Goal: Task Accomplishment & Management: Manage account settings

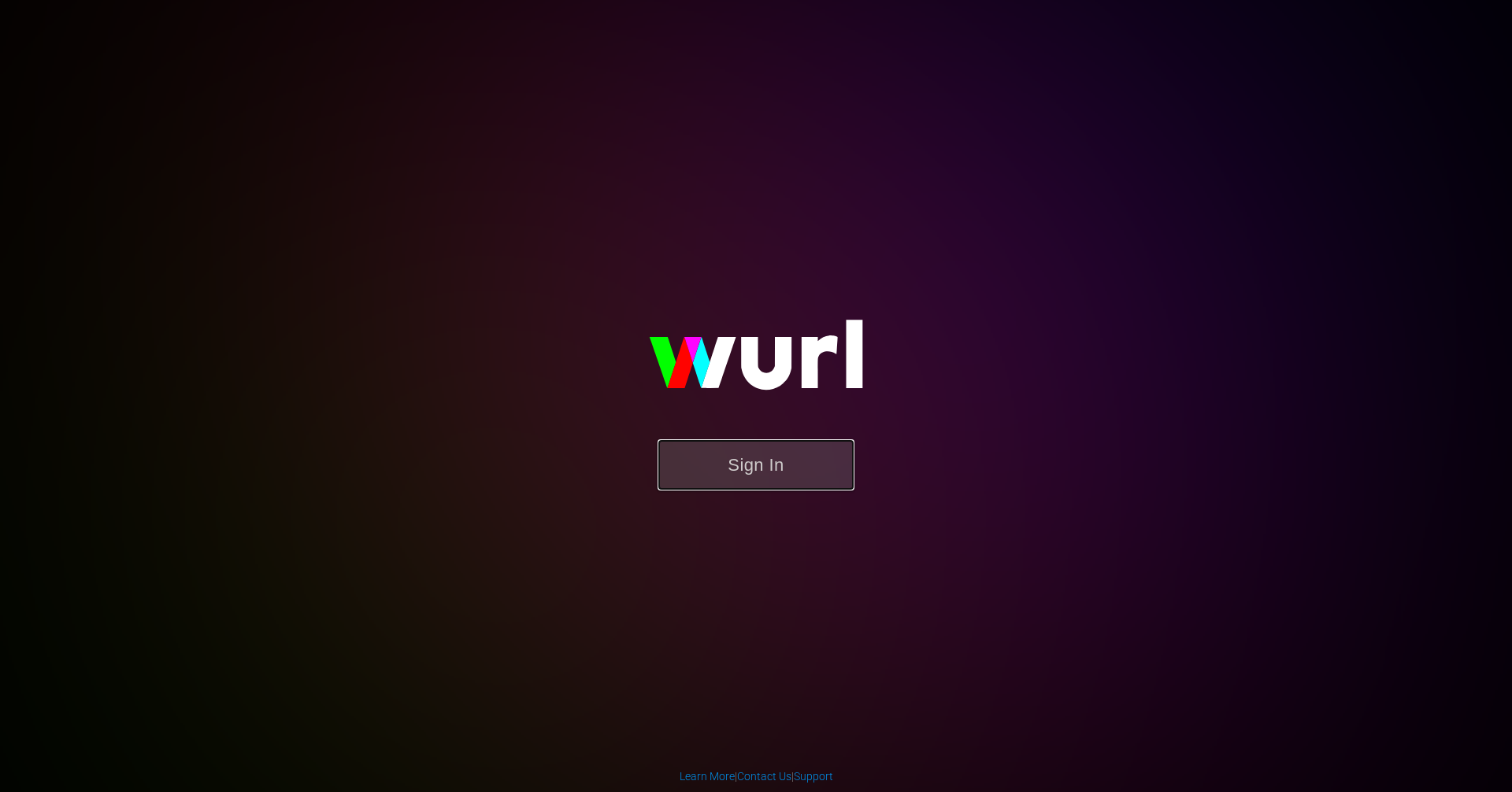
click at [807, 446] on button "Sign In" at bounding box center [756, 465] width 197 height 51
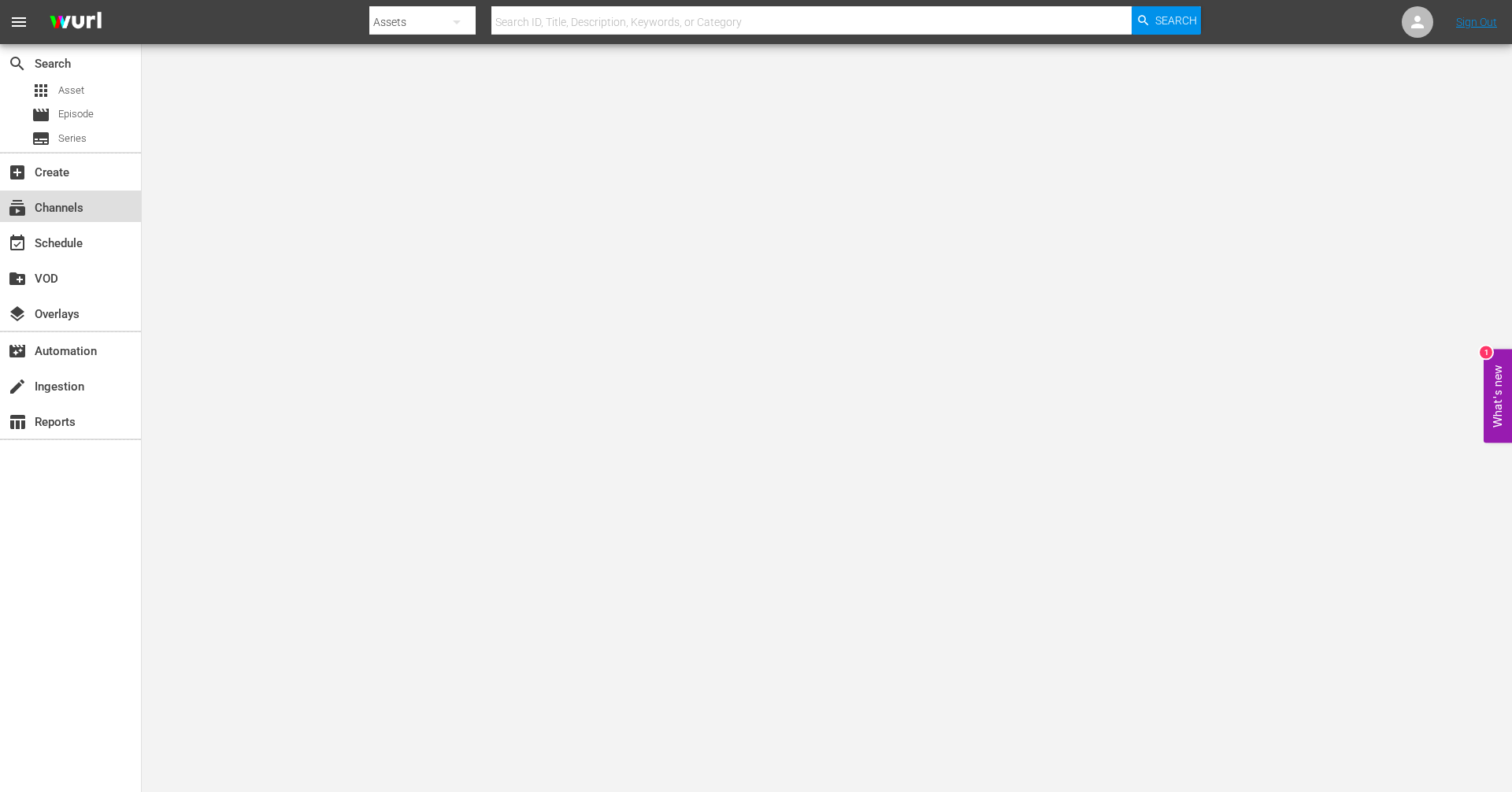
click at [66, 212] on div "subscriptions Channels" at bounding box center [44, 205] width 88 height 14
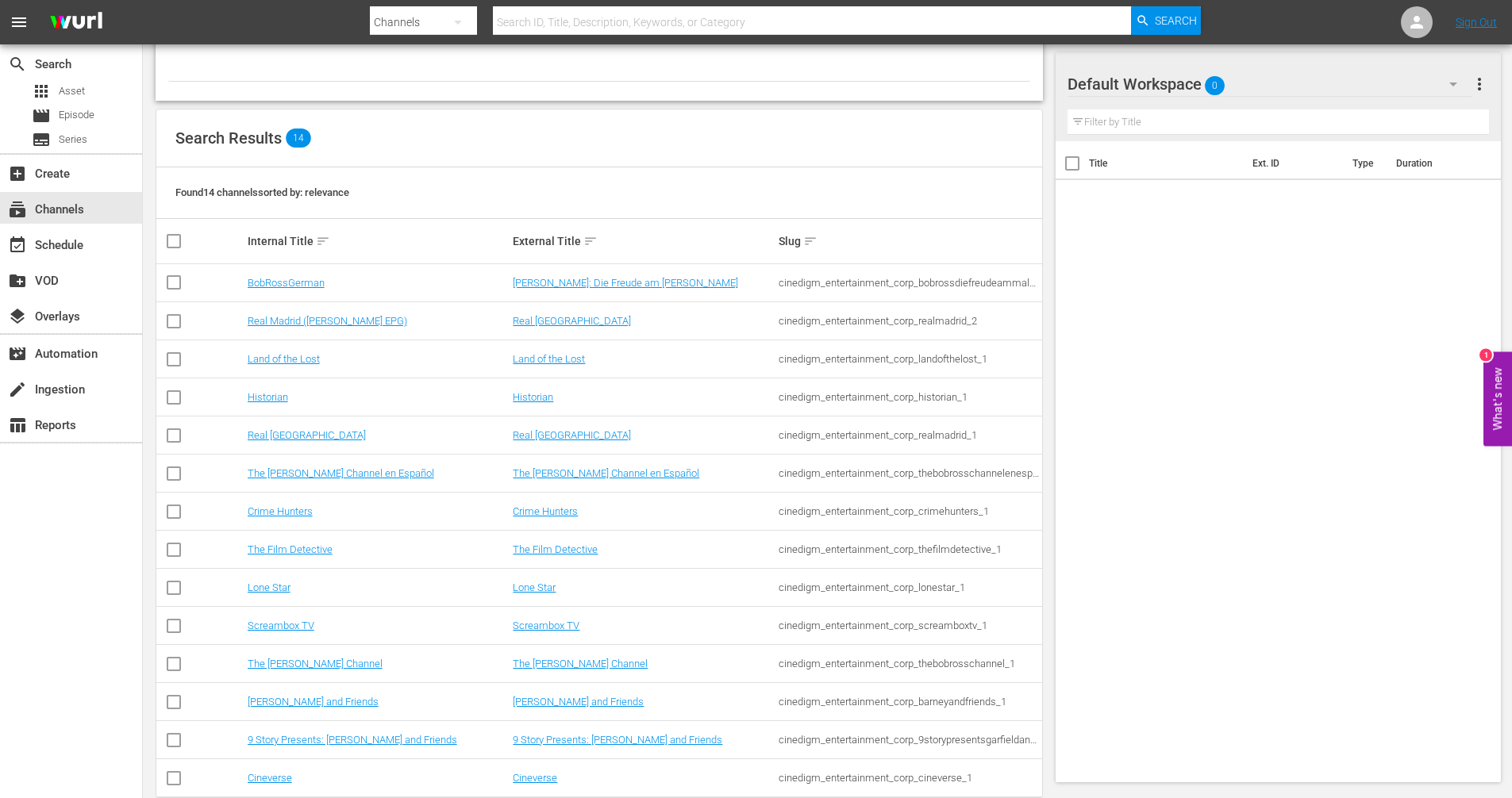
scroll to position [132, 0]
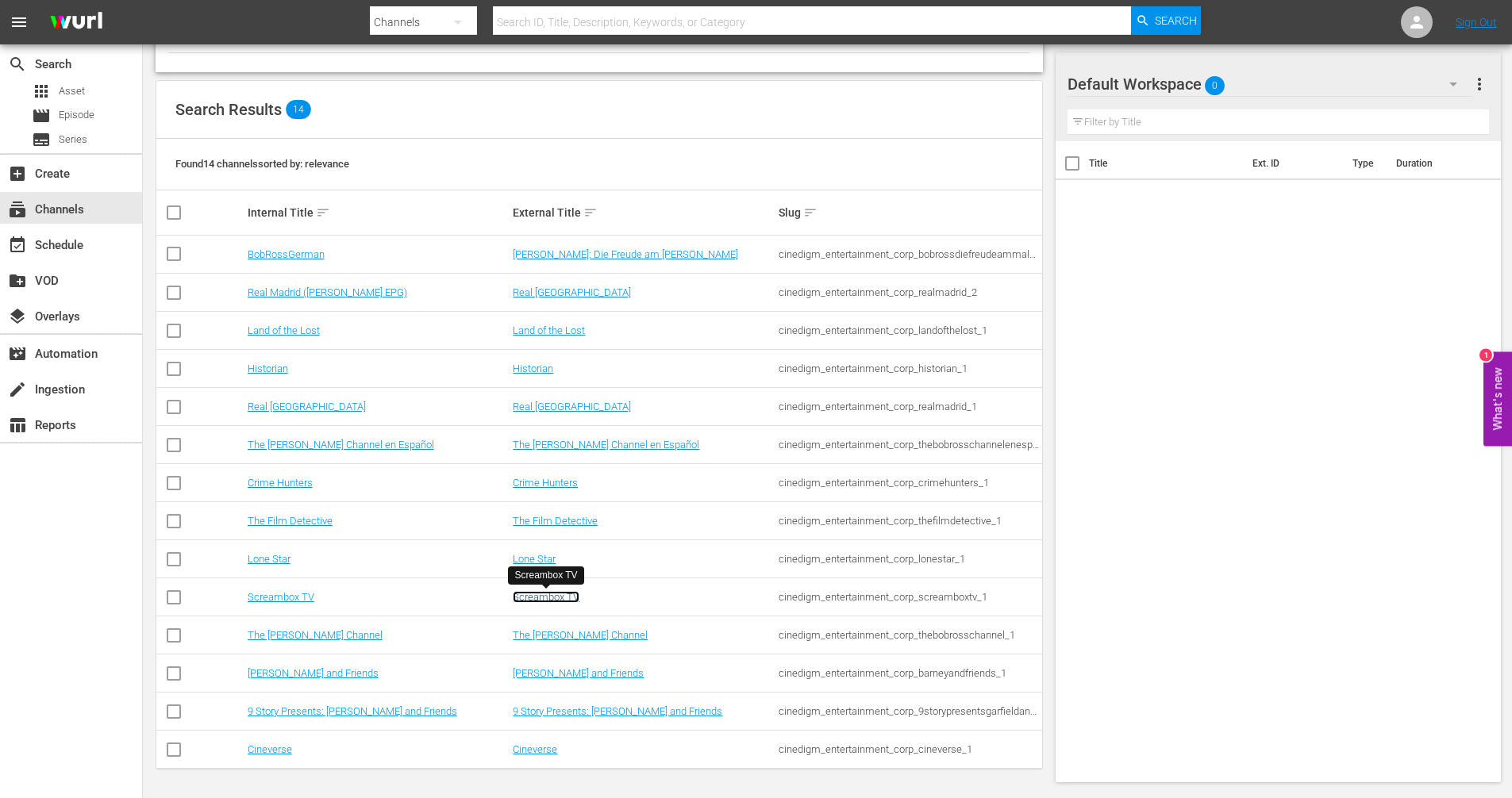
click at [542, 592] on link "Screambox TV" at bounding box center [545, 597] width 66 height 12
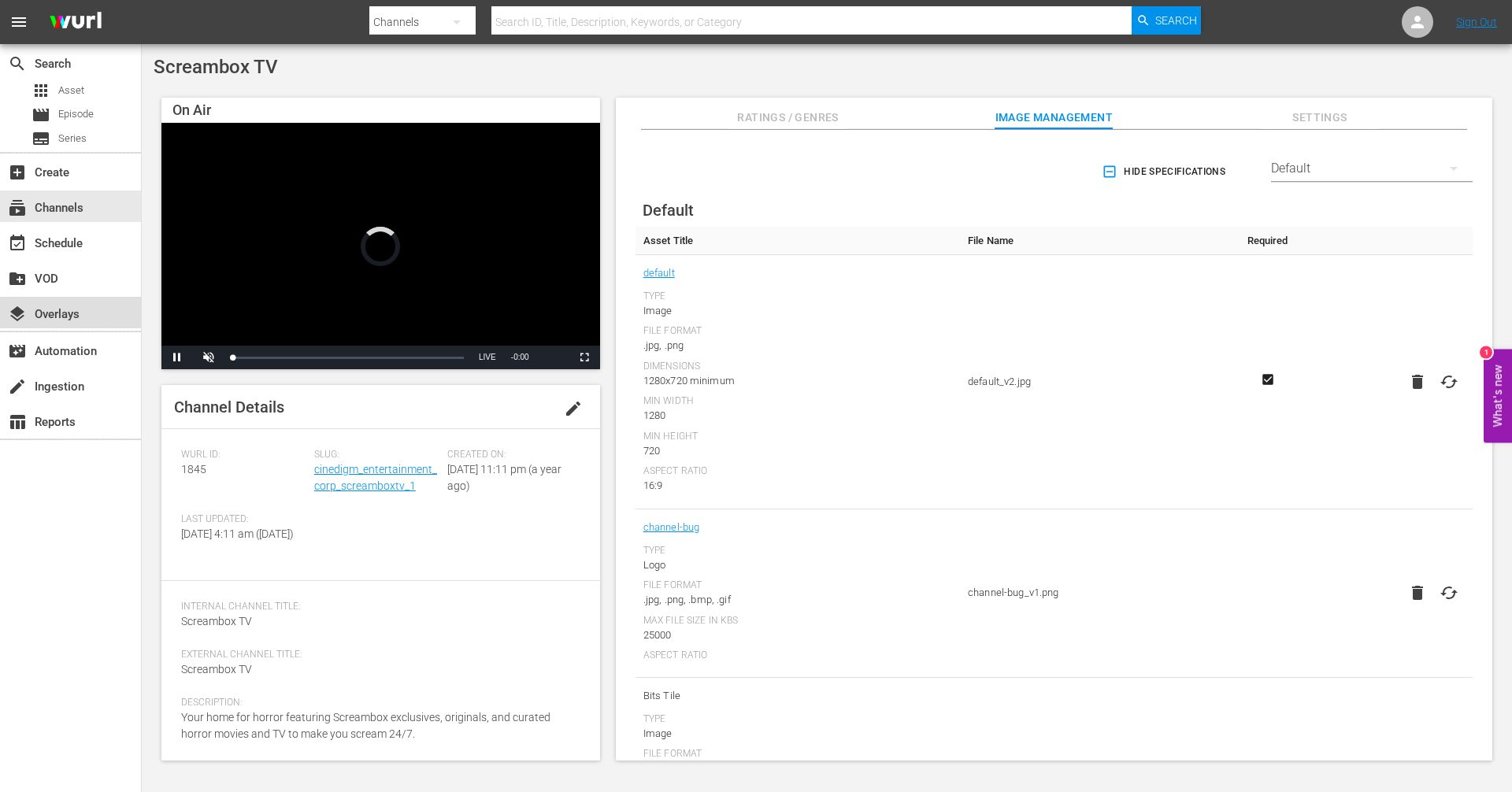
click at [88, 324] on div "layers Overlays" at bounding box center [71, 312] width 141 height 31
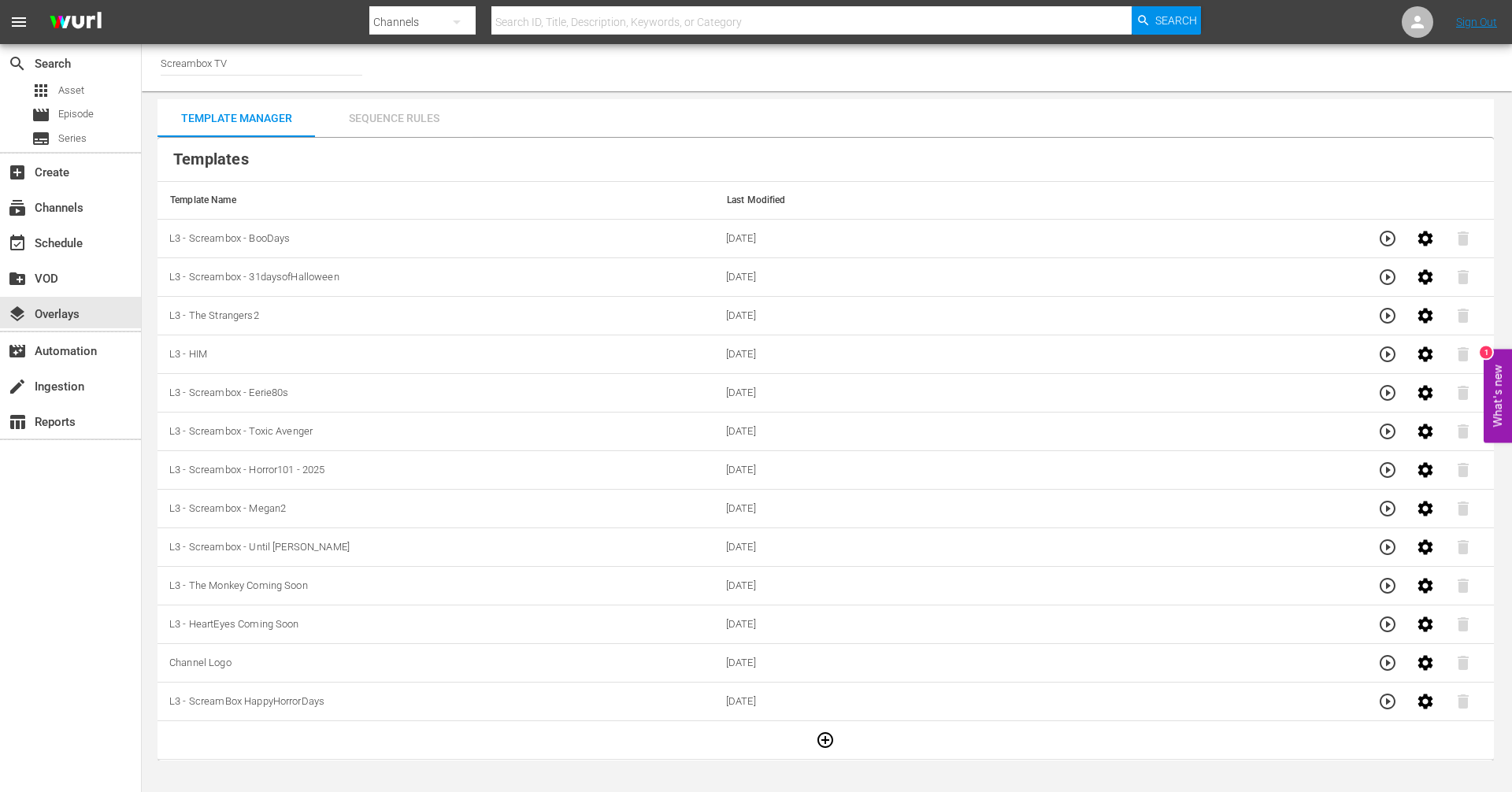
click at [419, 115] on div "Sequence Rules" at bounding box center [394, 118] width 157 height 38
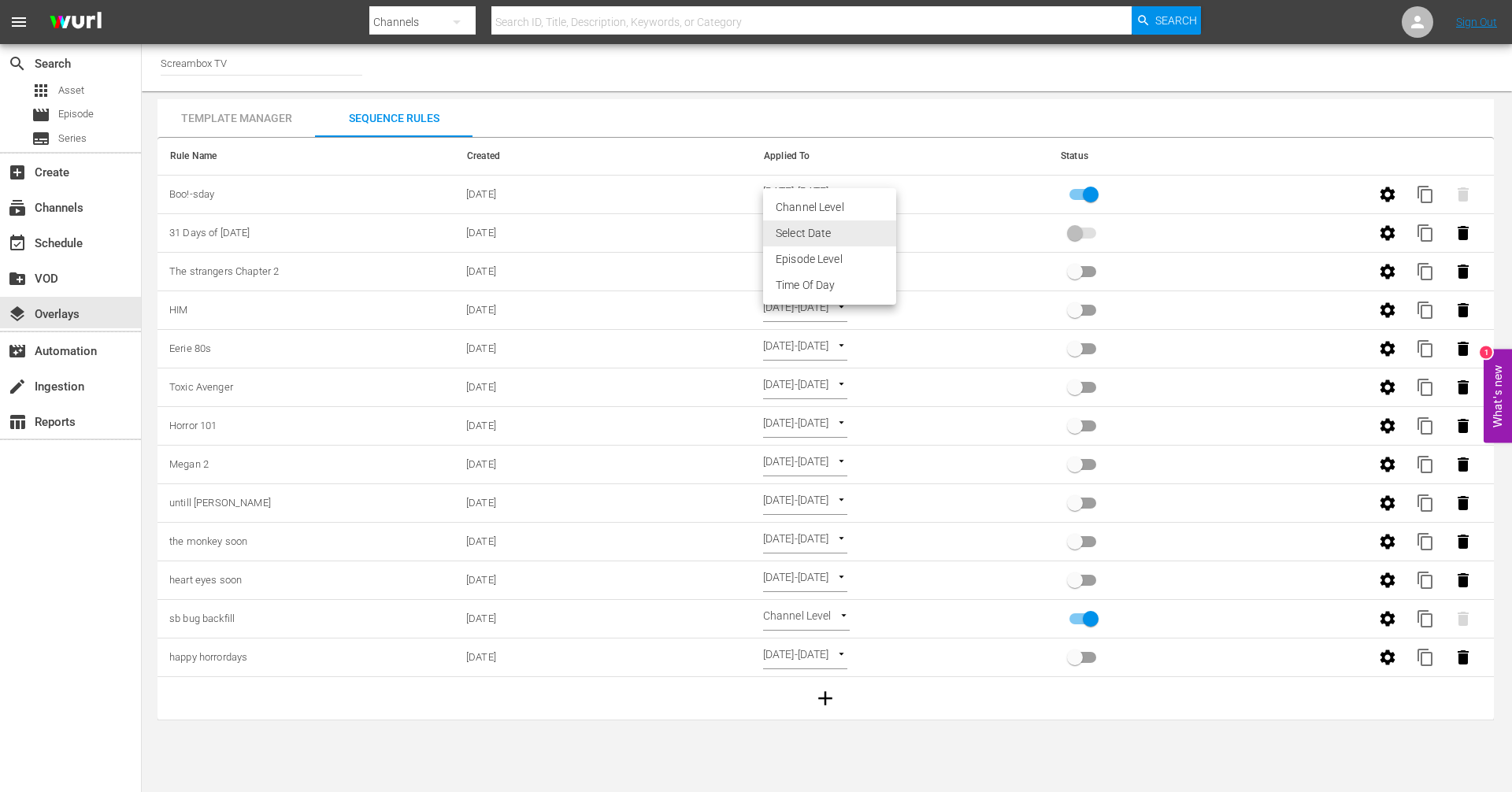
click at [887, 236] on body "menu Search By Channels Search ID, Title, Description, Keywords, or Category Se…" at bounding box center [756, 396] width 1512 height 792
click at [884, 236] on li "Select Date" at bounding box center [830, 233] width 133 height 26
click at [884, 236] on body "menu Search By Channels Search ID, Title, Description, Keywords, or Category Se…" at bounding box center [756, 396] width 1512 height 792
click at [831, 263] on li "Episode Level" at bounding box center [830, 259] width 133 height 26
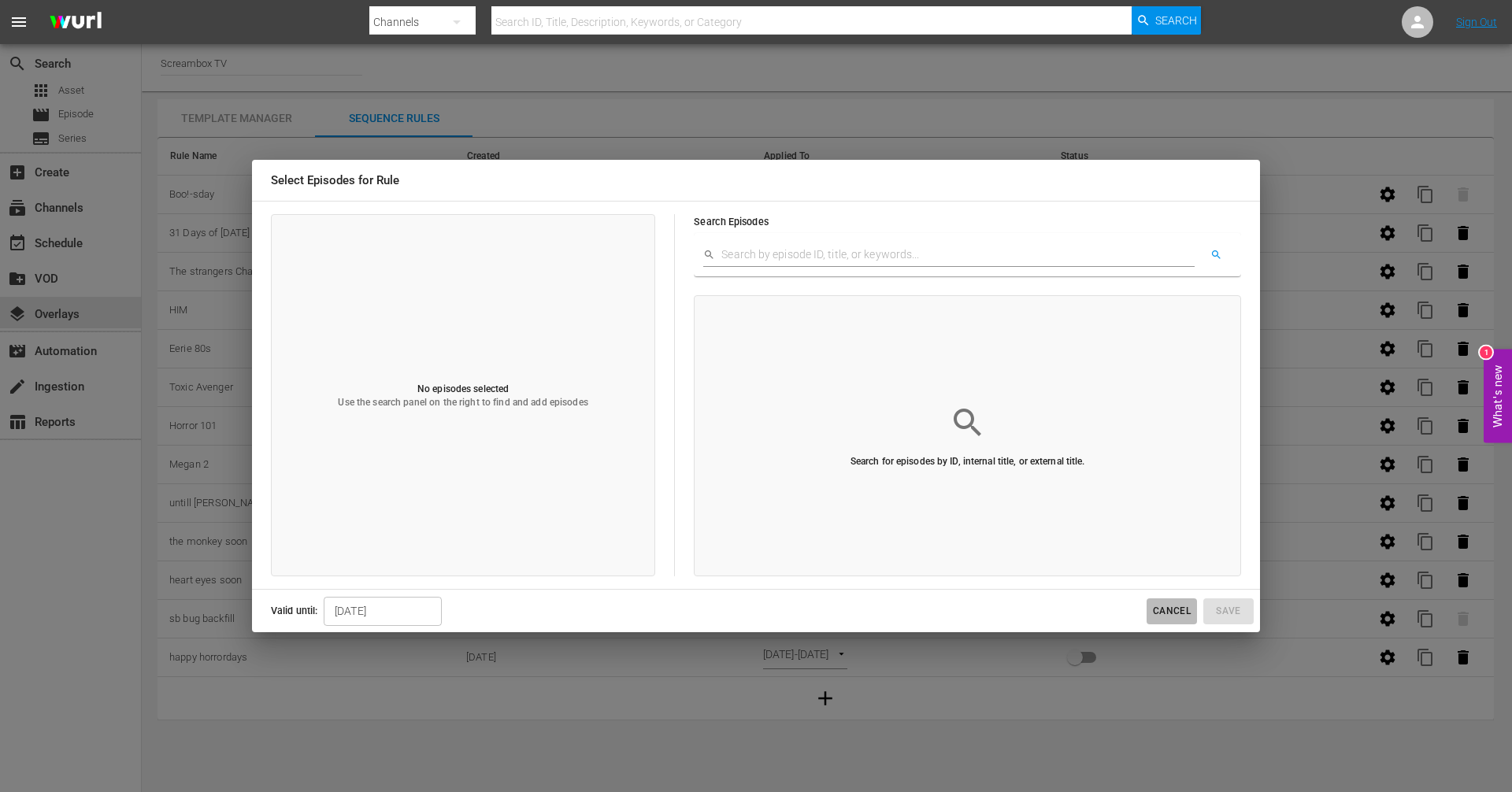
click at [1160, 603] on span "Cancel" at bounding box center [1171, 611] width 38 height 17
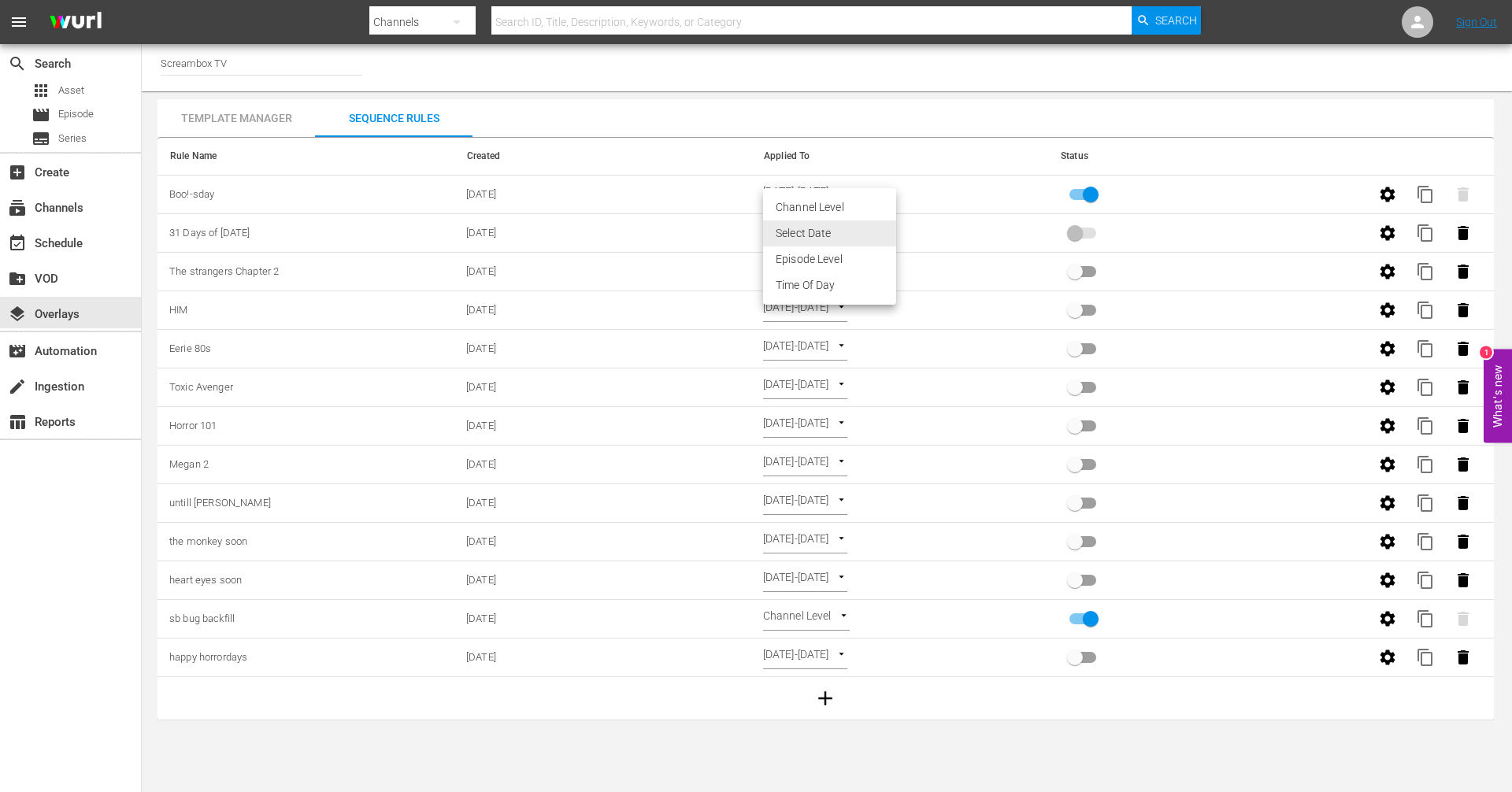
click at [888, 229] on body "menu Search By Channels Search ID, Title, Description, Keywords, or Category Se…" at bounding box center [756, 396] width 1512 height 792
click at [823, 198] on li "Channel Level" at bounding box center [830, 208] width 133 height 26
type input "CHANNEL_LEVEL"
click at [875, 226] on div "Channel Level CHANNEL_LEVEL" at bounding box center [900, 232] width 273 height 23
click at [827, 224] on body "menu Search By Channels Search ID, Title, Description, Keywords, or Category Se…" at bounding box center [756, 396] width 1512 height 792
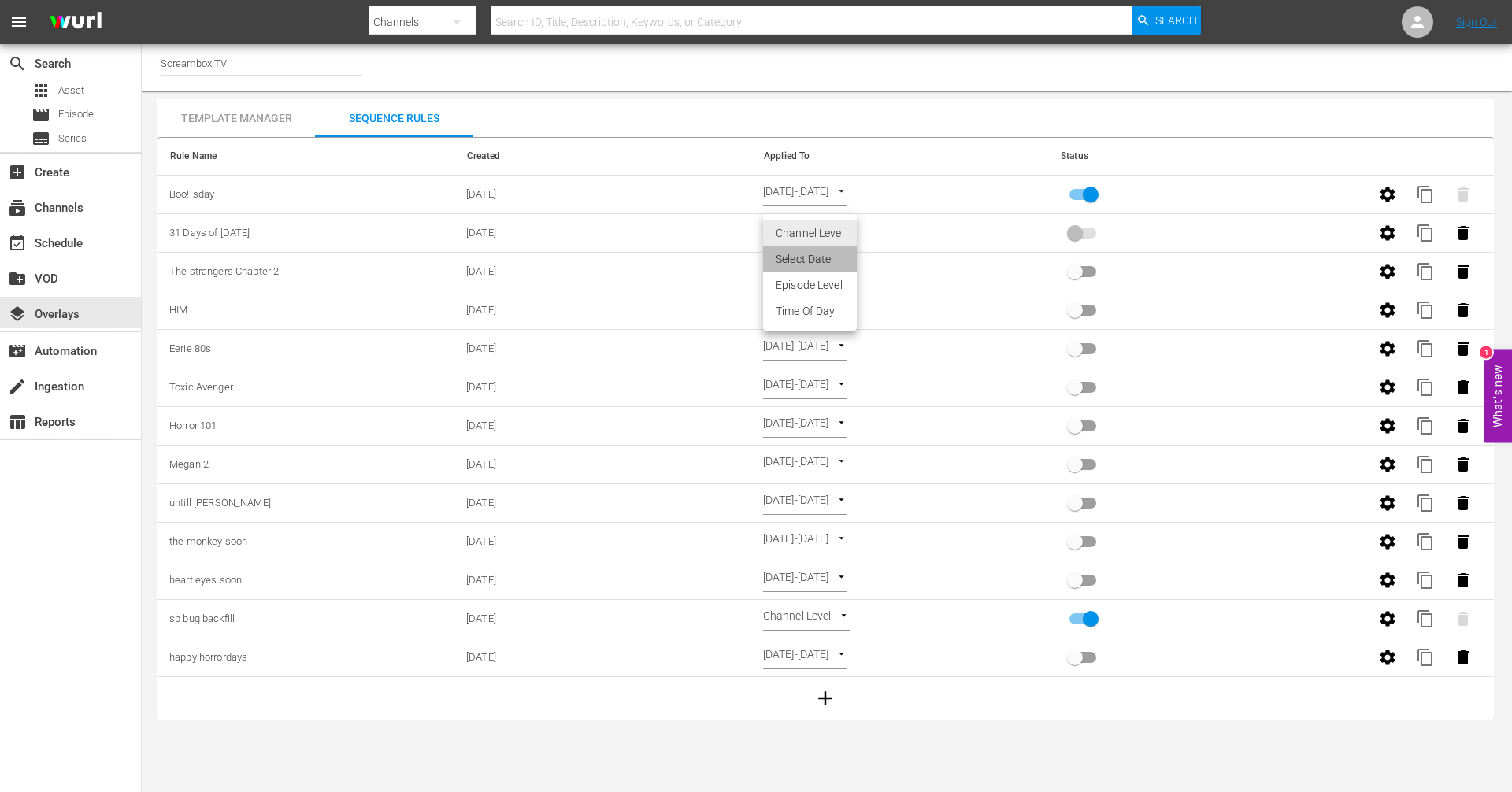
click at [823, 253] on li "Select Date" at bounding box center [810, 259] width 94 height 26
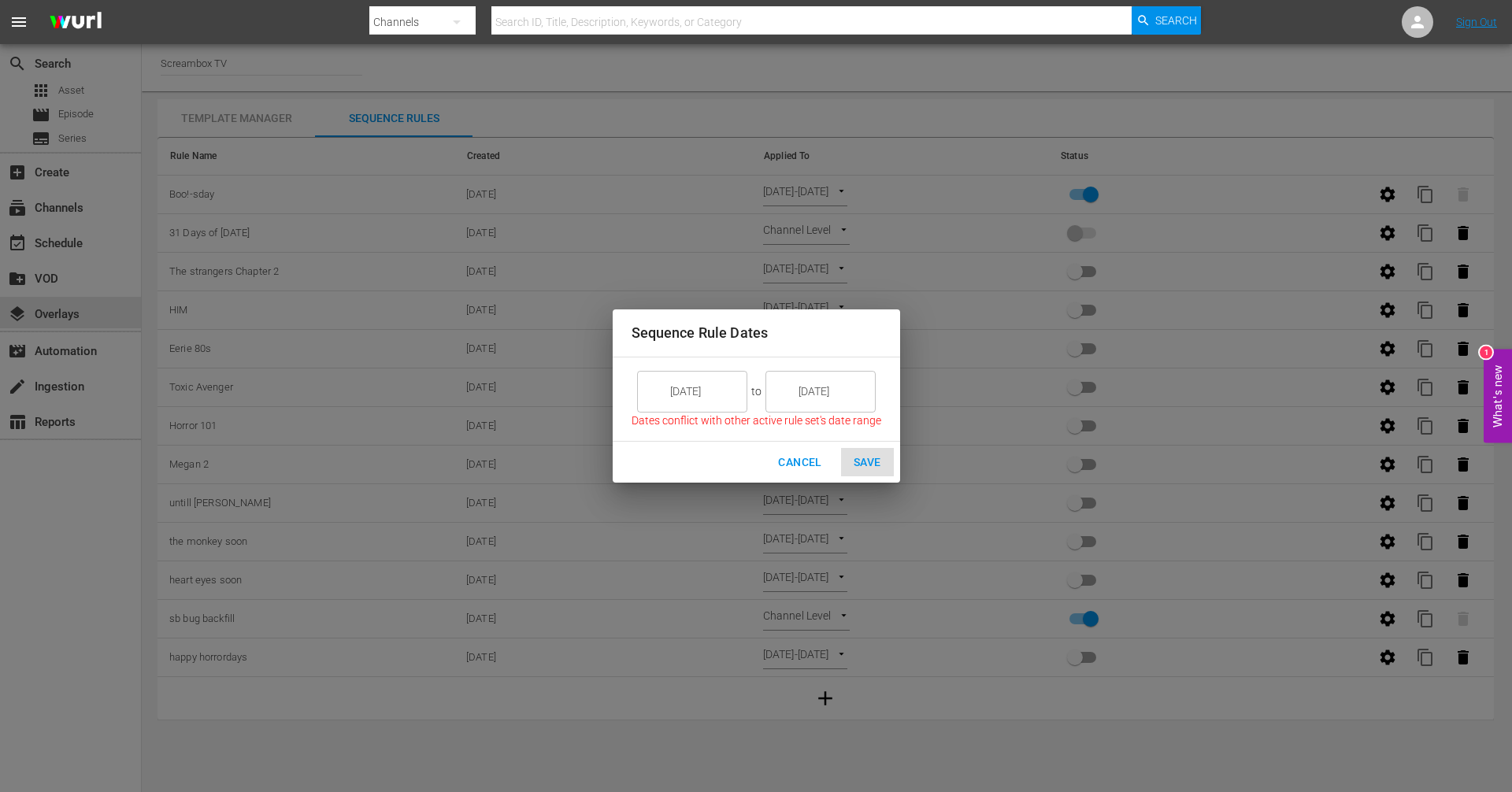
click at [738, 393] on input "10/07/25" at bounding box center [703, 391] width 88 height 42
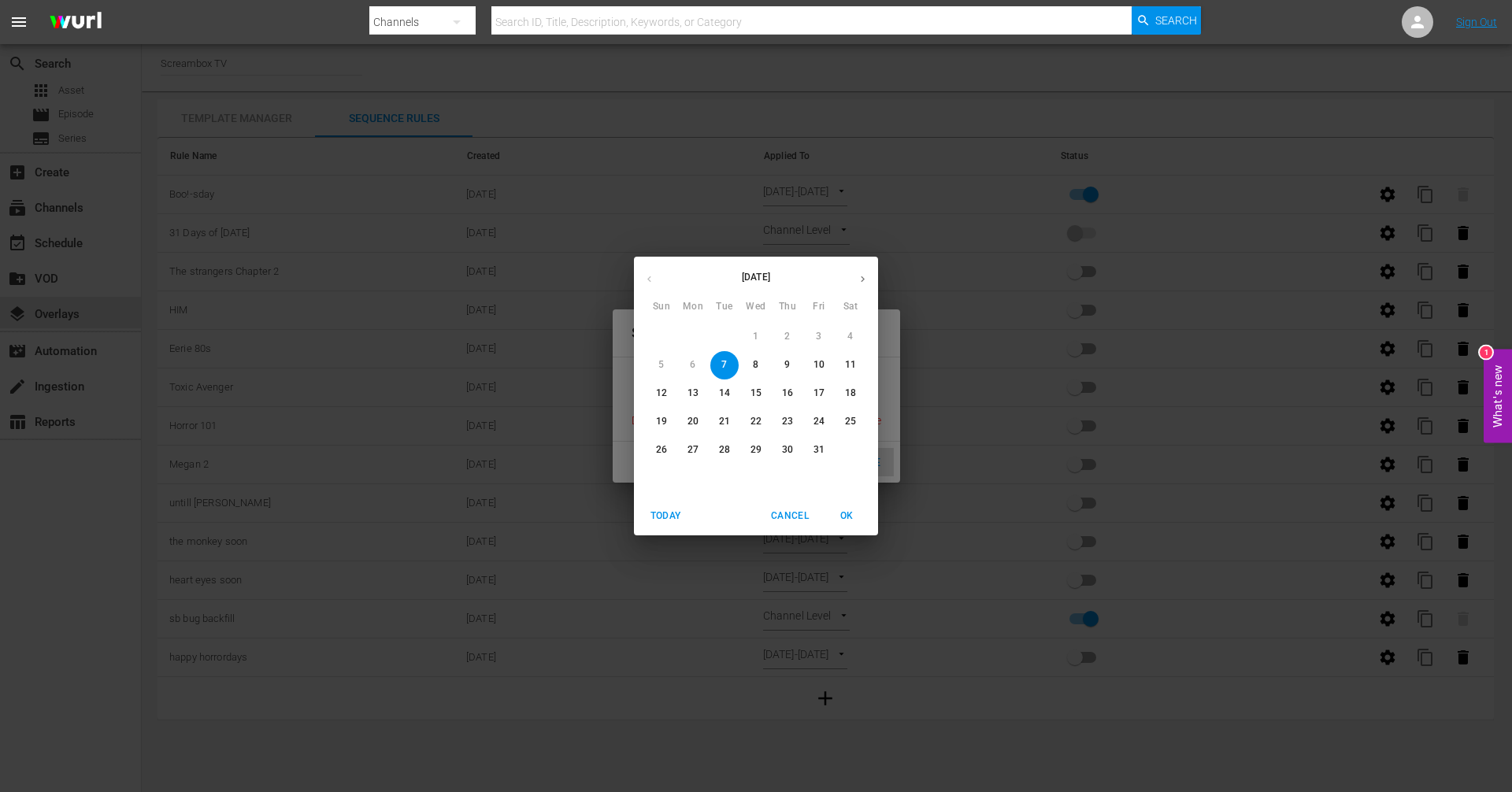
click at [758, 368] on p "8" at bounding box center [755, 365] width 6 height 14
type input "10/08/25"
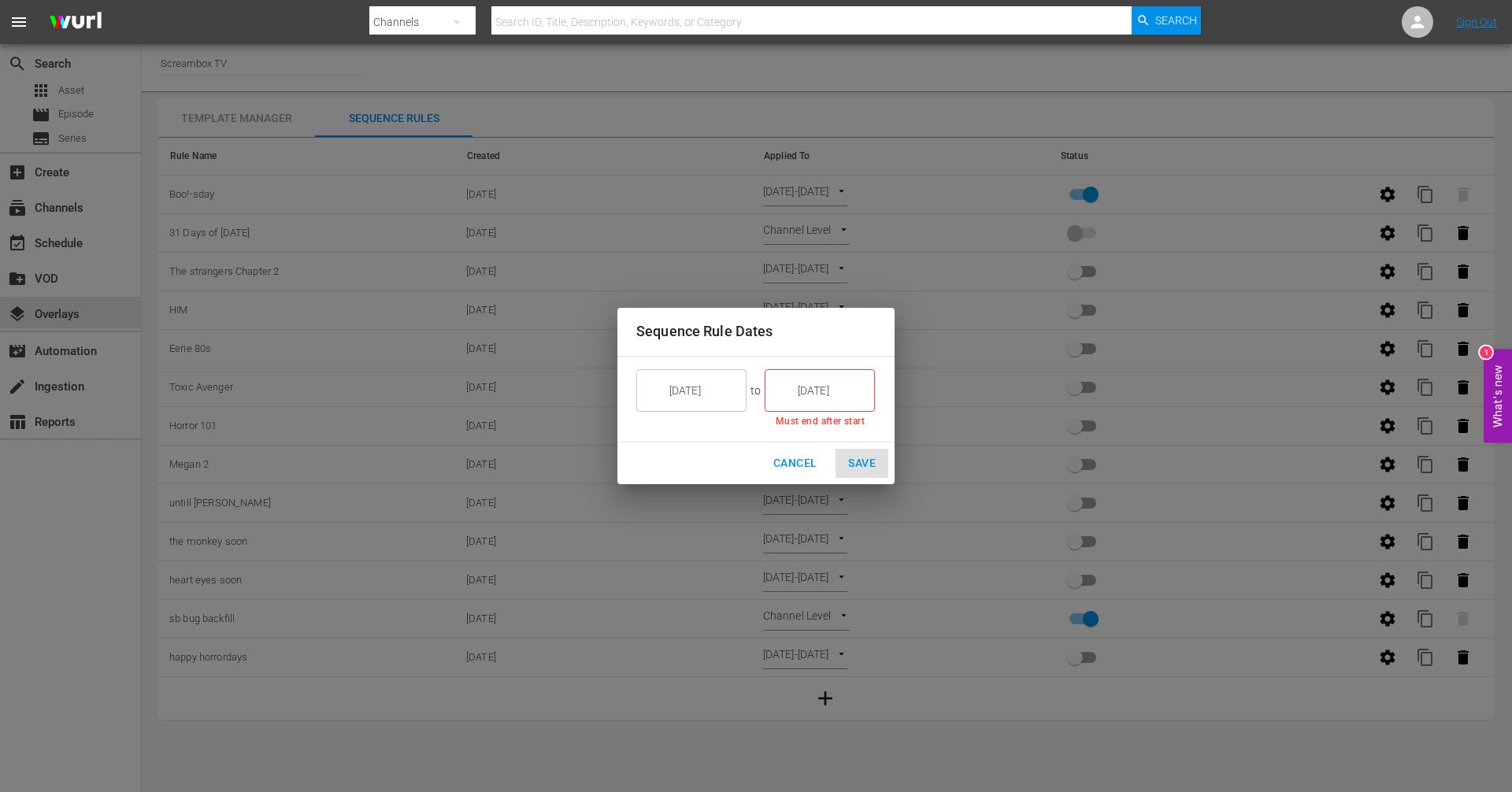
click at [852, 394] on input "10/07/25" at bounding box center [831, 390] width 88 height 42
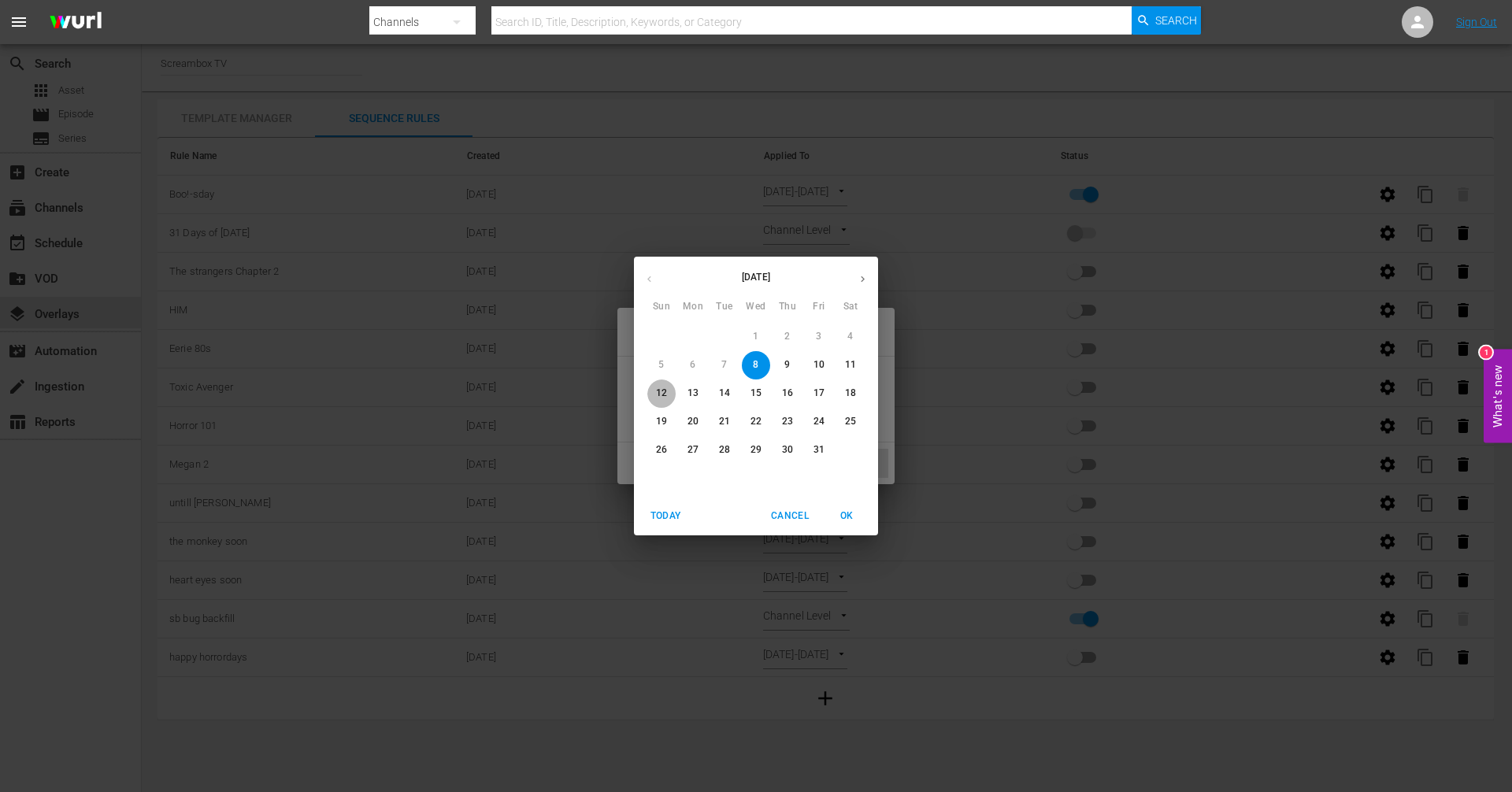
click at [666, 394] on p "12" at bounding box center [661, 393] width 11 height 14
type input "10/12/25"
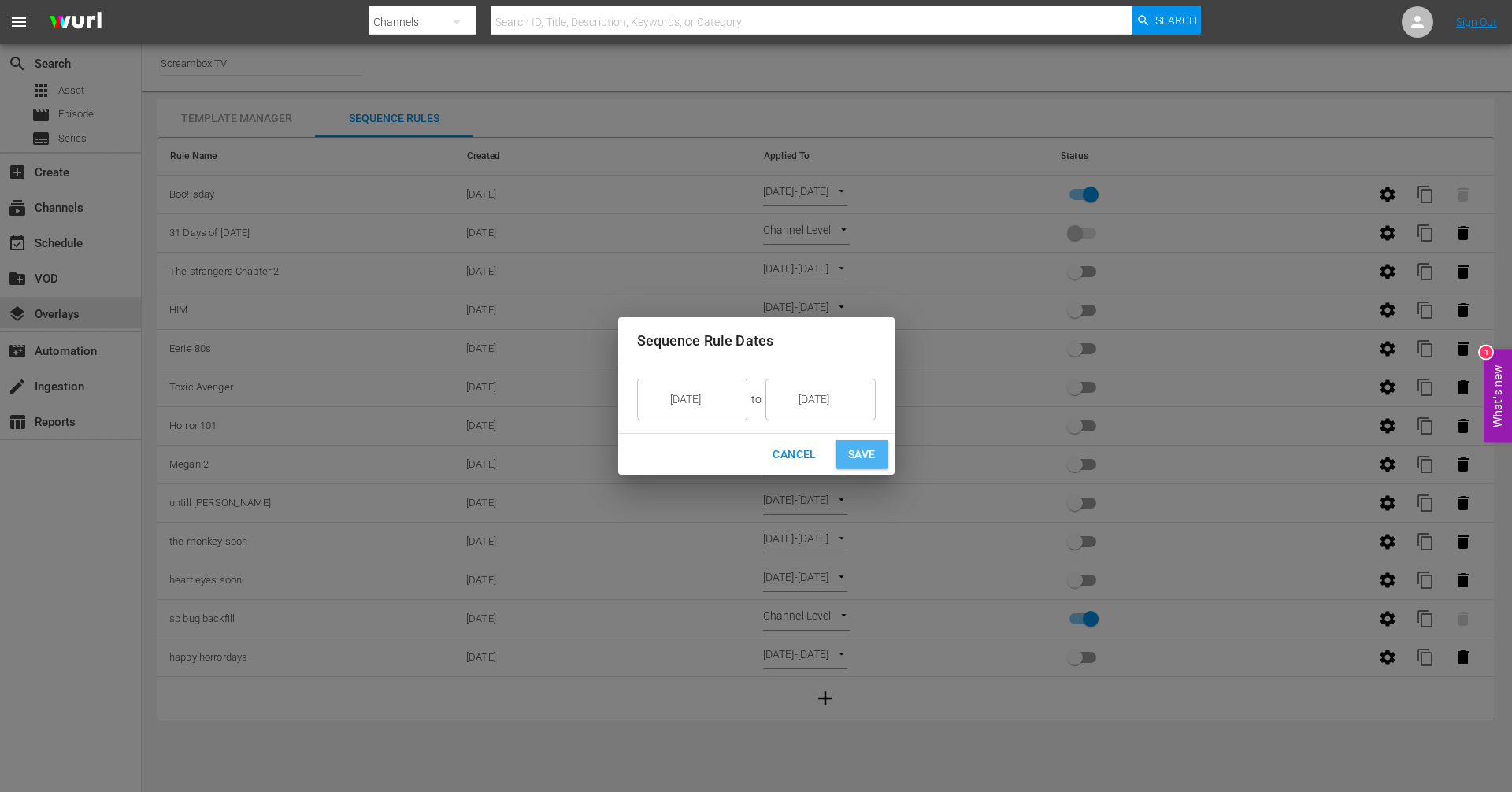
click at [857, 452] on span "Save" at bounding box center [862, 455] width 27 height 20
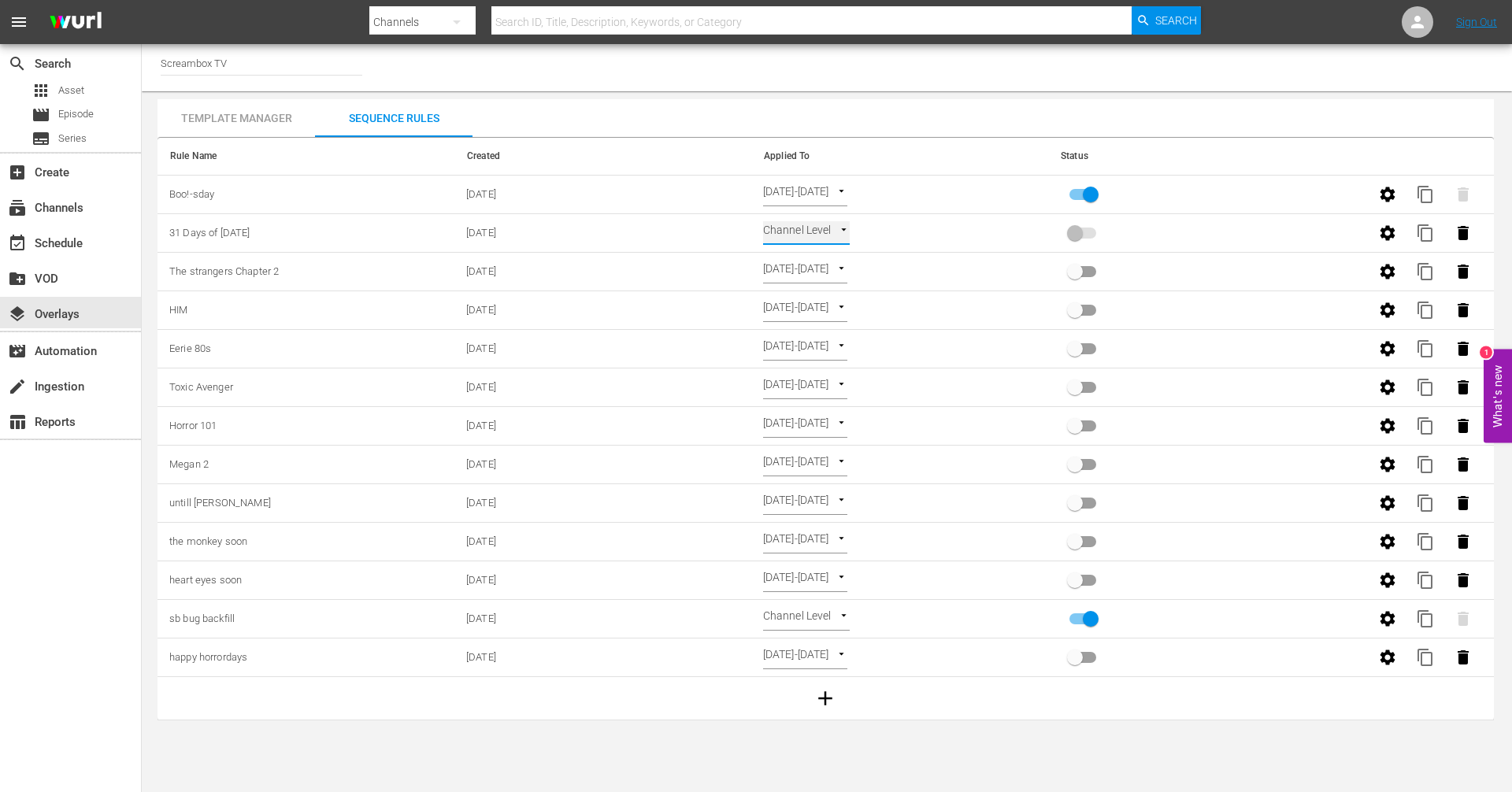
type input "SELECT_DATE"
click at [1078, 236] on input "primary checkbox" at bounding box center [1075, 236] width 90 height 30
checkbox input "true"
click at [79, 220] on div "subscriptions Channels" at bounding box center [71, 206] width 141 height 31
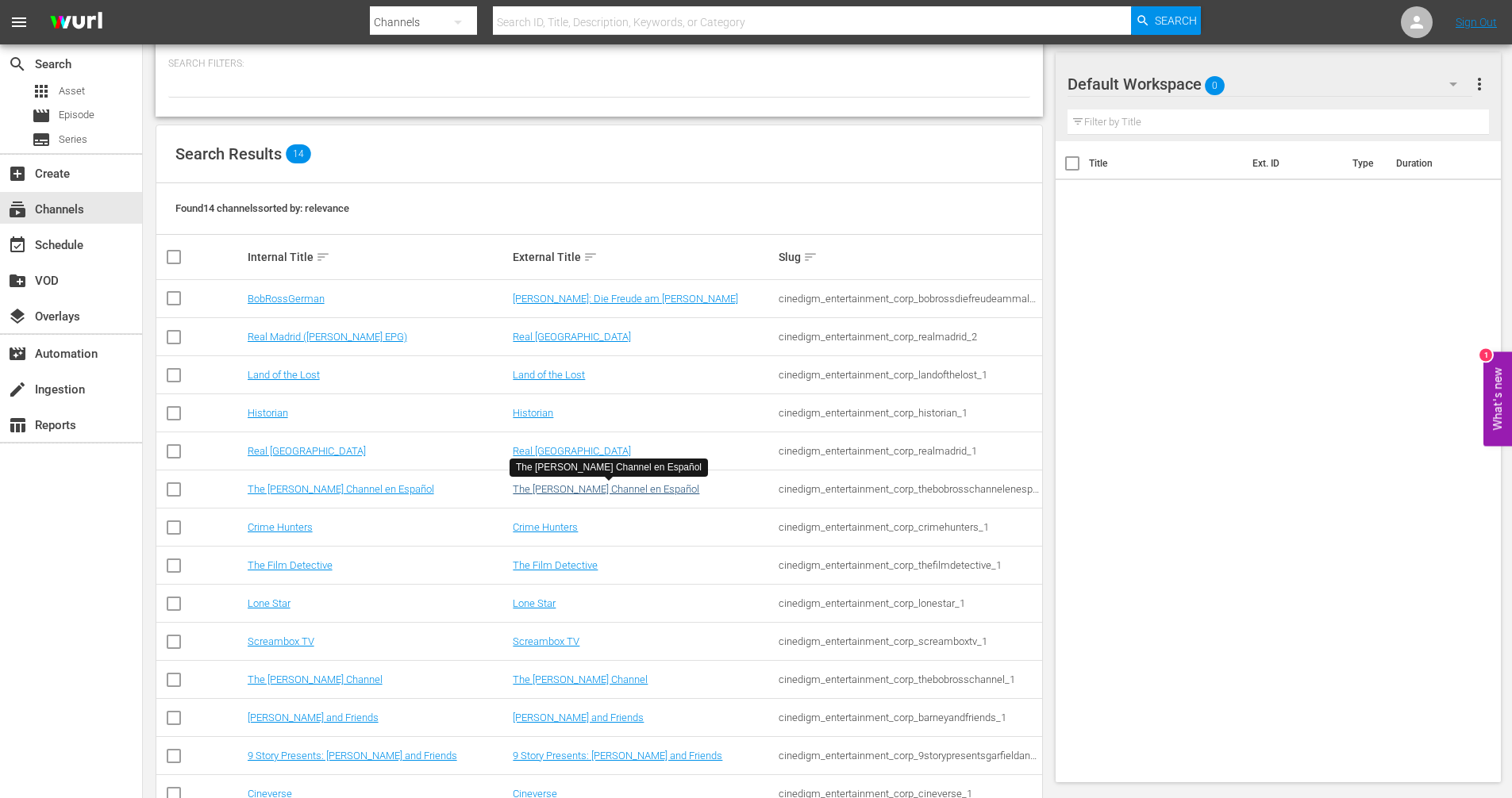
scroll to position [124, 0]
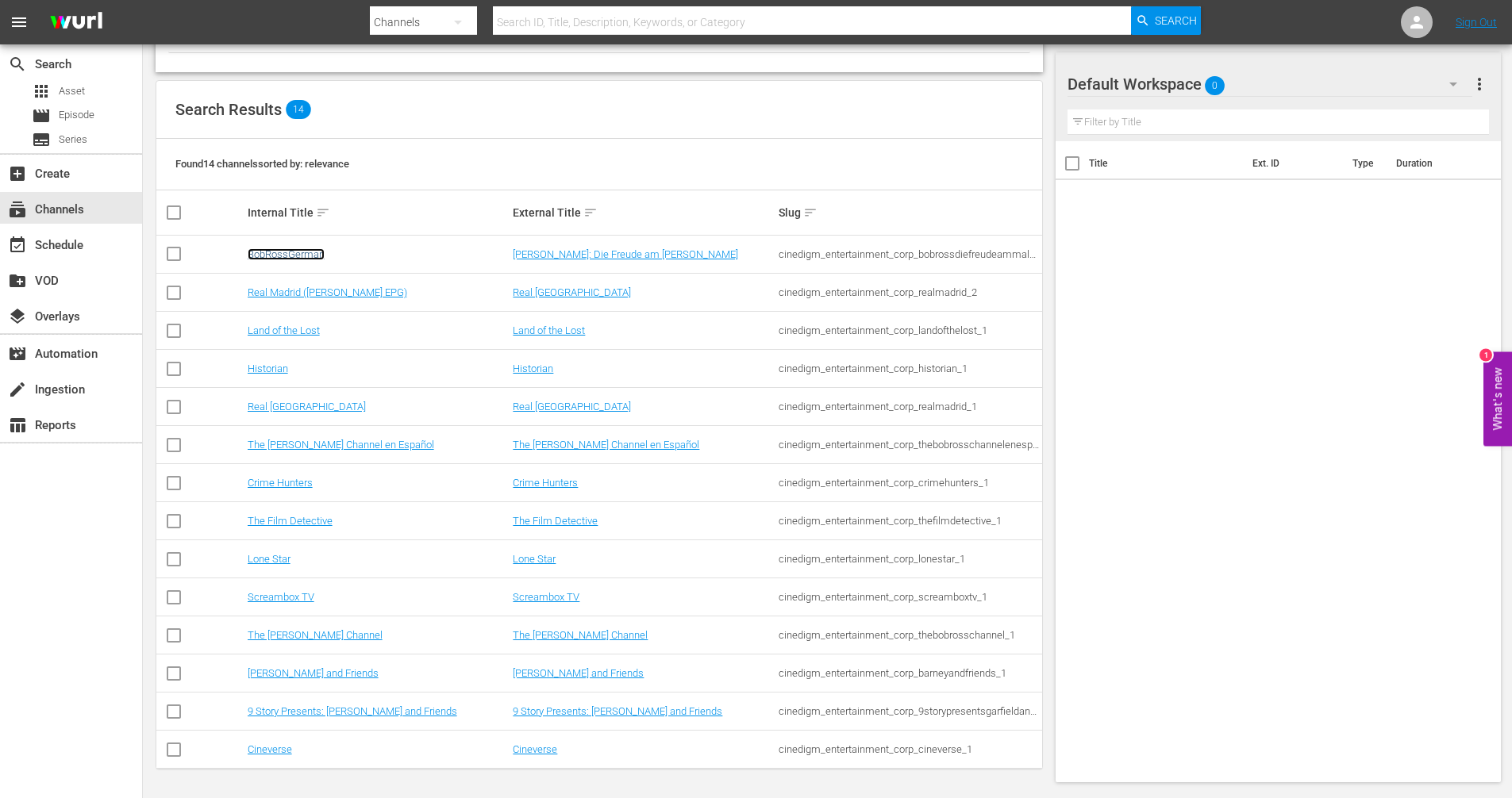
click at [306, 257] on link "BobRossGerman" at bounding box center [285, 254] width 77 height 12
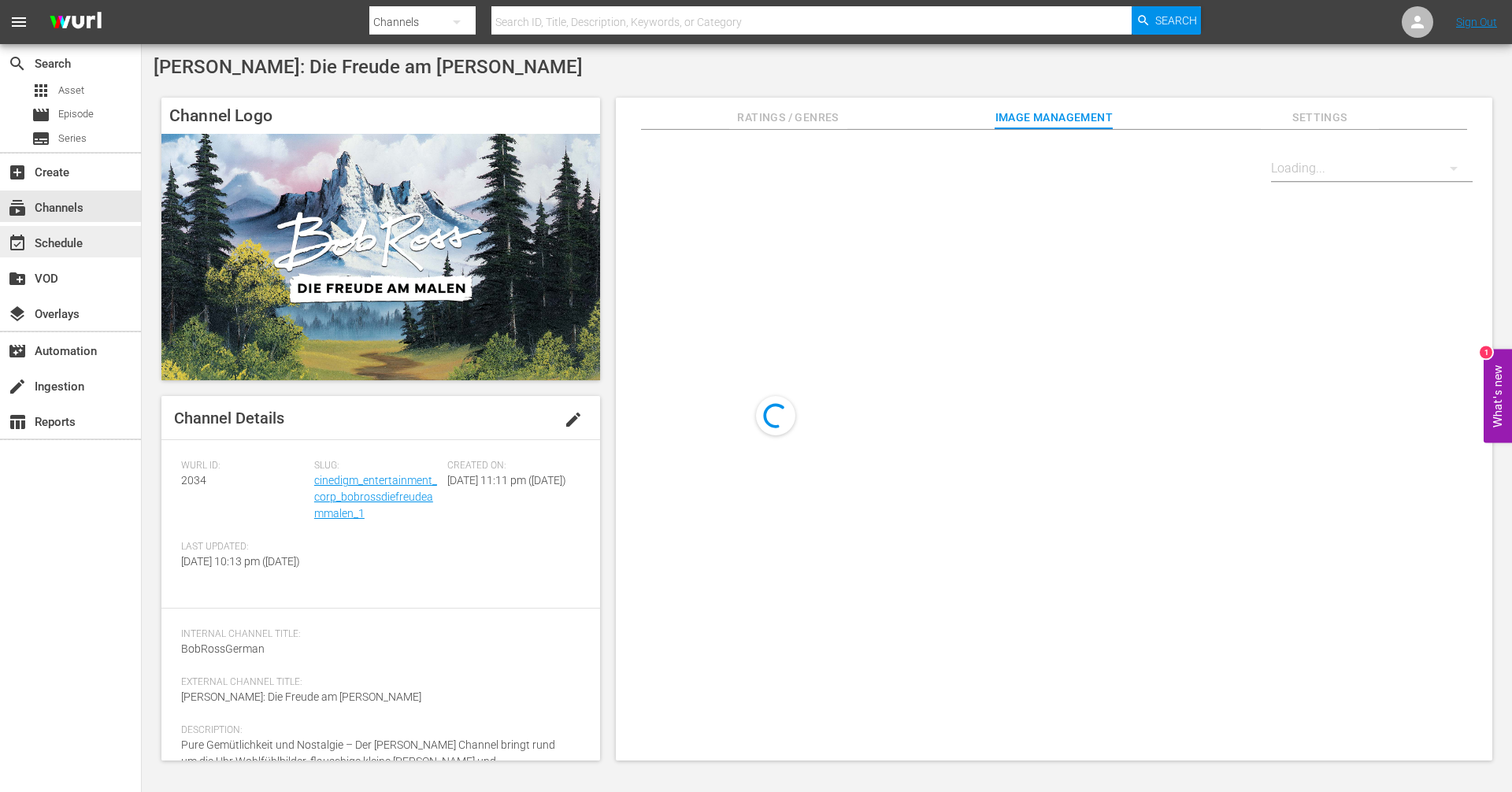
click at [93, 245] on div "event_available Schedule" at bounding box center [71, 241] width 141 height 31
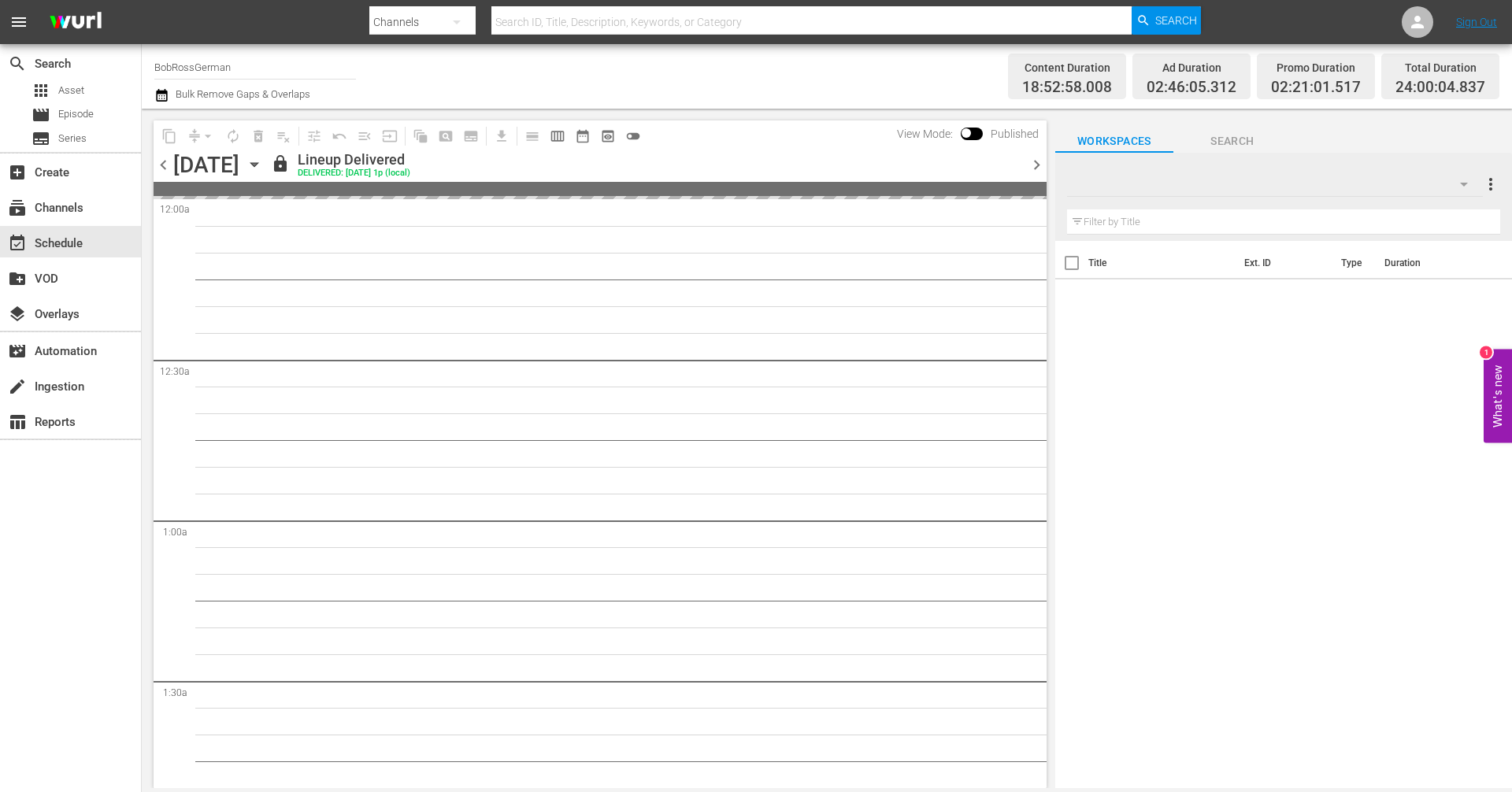
click at [263, 168] on icon "button" at bounding box center [254, 164] width 18 height 18
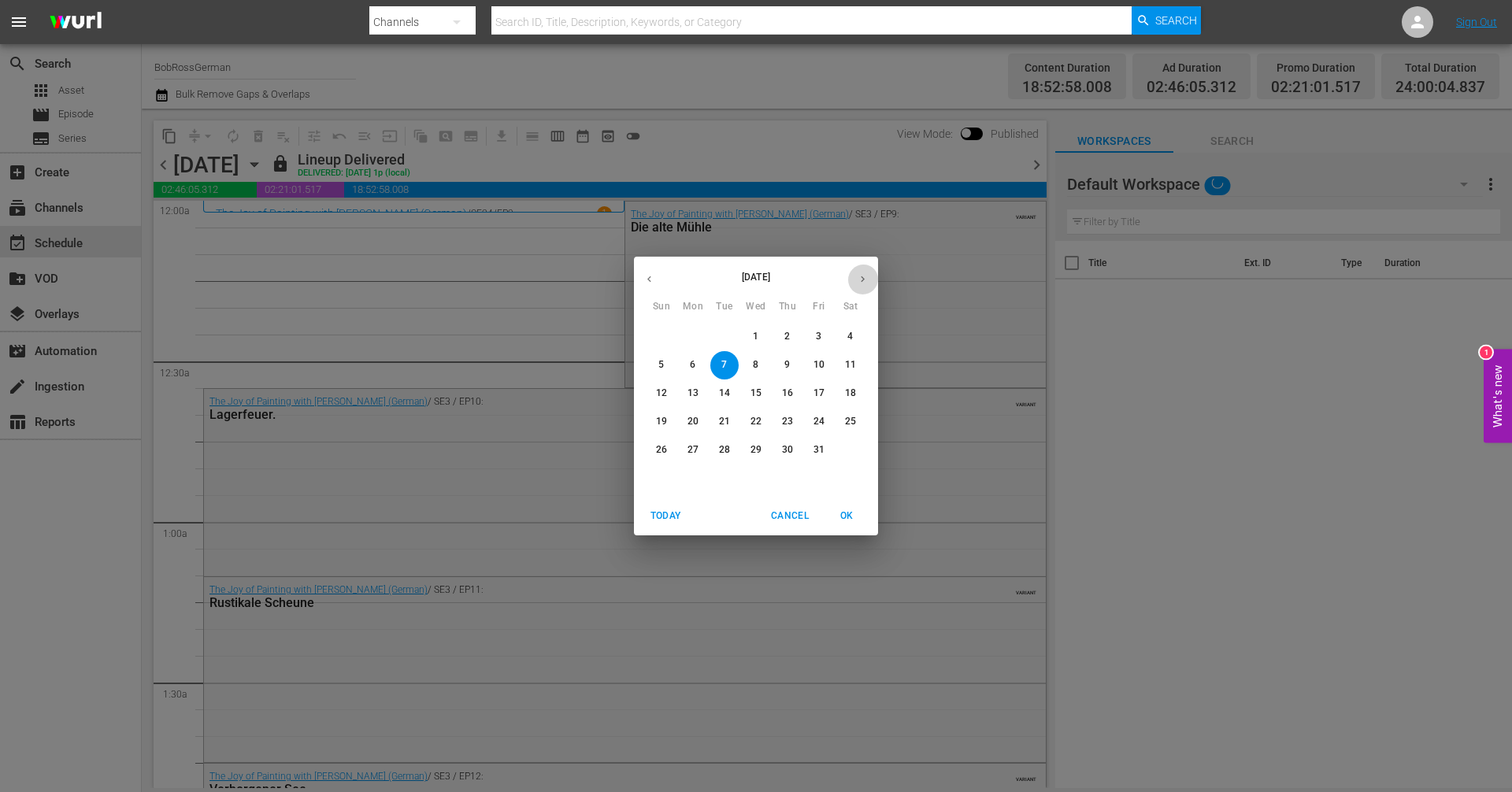
click at [858, 279] on icon "button" at bounding box center [863, 279] width 12 height 12
click at [844, 340] on span "1" at bounding box center [850, 336] width 28 height 14
